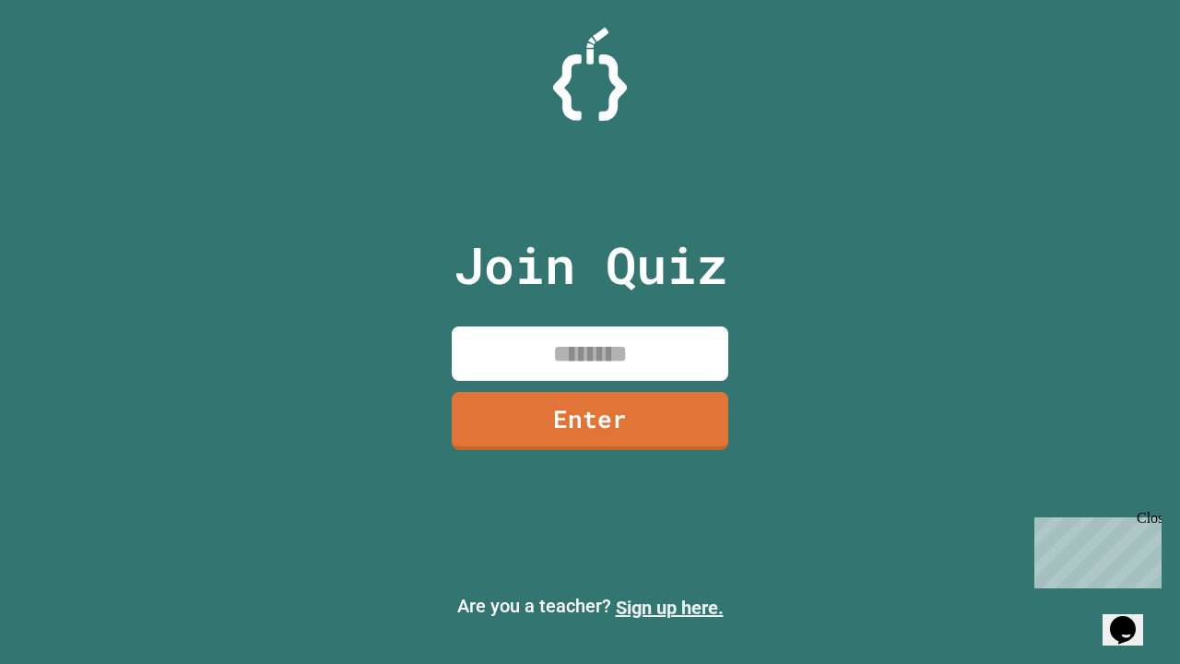
click at [669, 608] on link "Sign up here." at bounding box center [670, 608] width 108 height 22
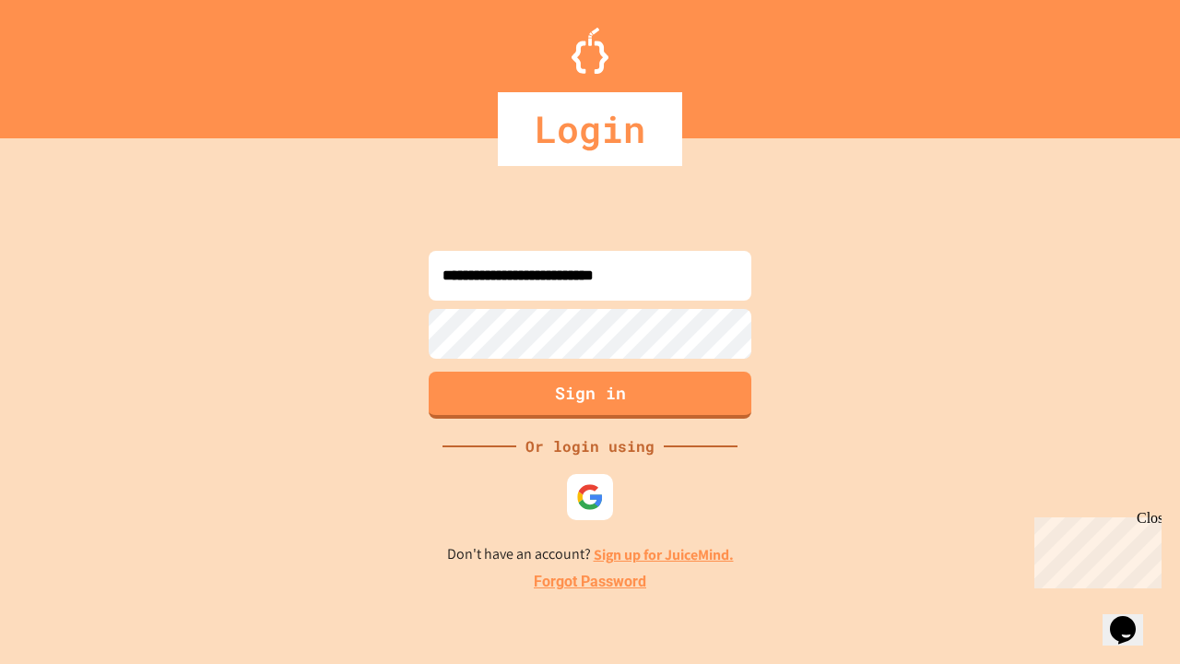
type input "**********"
